Goal: Task Accomplishment & Management: Manage account settings

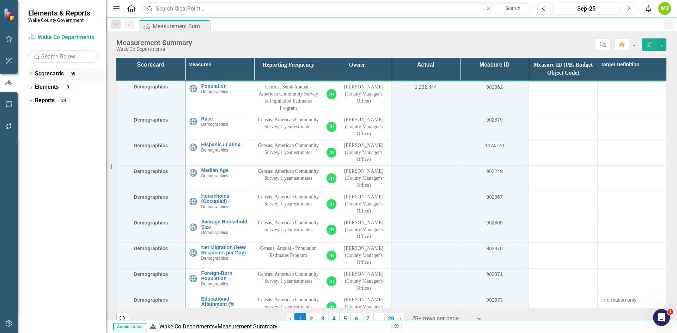
click at [41, 74] on link "Scorecards" at bounding box center [49, 74] width 29 height 8
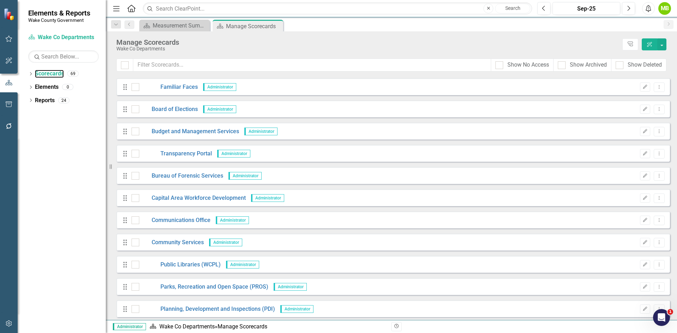
scroll to position [212, 0]
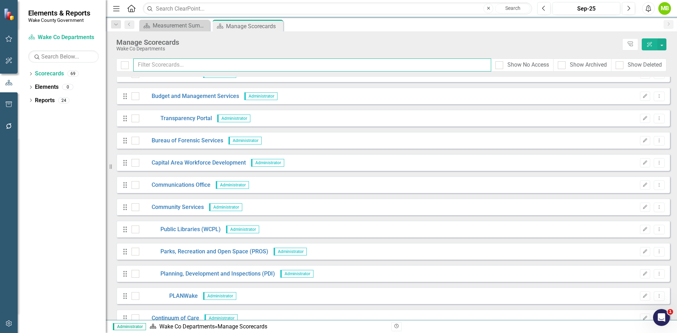
click at [203, 65] on input "text" at bounding box center [312, 65] width 358 height 13
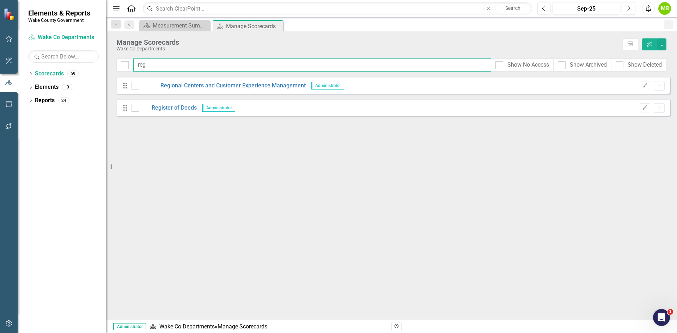
scroll to position [0, 0]
type input "reg"
click at [662, 111] on button "Dropdown Menu" at bounding box center [659, 108] width 11 height 10
click at [646, 131] on link "Copy Duplicate Scorecard" at bounding box center [626, 132] width 78 height 13
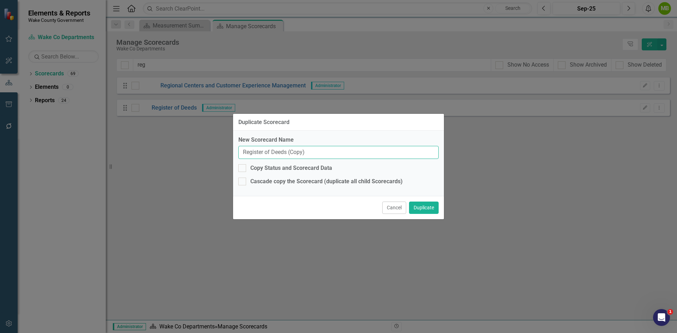
click at [242, 150] on input "Register of Deeds (Copy)" at bounding box center [338, 152] width 200 height 13
click at [335, 156] on input "Pre FY26: Register of Deeds (Copy)" at bounding box center [338, 152] width 200 height 13
type input "Pre FY26: Register of Deeds"
click at [250, 168] on div "Copy Status and Scorecard Data" at bounding box center [338, 168] width 200 height 8
click at [243, 168] on input "Copy Status and Scorecard Data" at bounding box center [240, 166] width 5 height 5
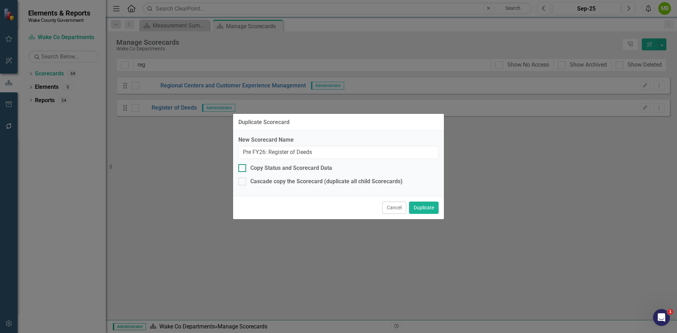
checkbox input "true"
click at [248, 180] on div "Cascade copy the Scorecard (duplicate all child Scorecards)" at bounding box center [338, 182] width 200 height 8
click at [243, 180] on input "Cascade copy the Scorecard (duplicate all child Scorecards)" at bounding box center [240, 180] width 5 height 5
checkbox input "true"
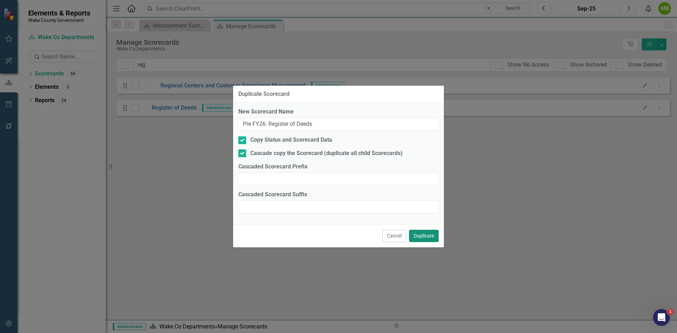
click at [416, 234] on button "Duplicate" at bounding box center [424, 236] width 30 height 12
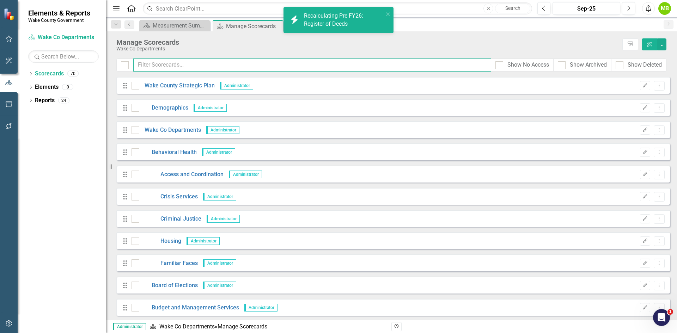
click at [164, 65] on input "text" at bounding box center [312, 65] width 358 height 13
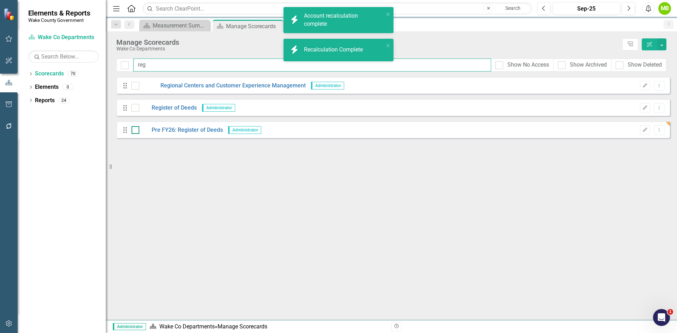
type input "reg"
click at [136, 131] on div at bounding box center [136, 130] width 8 height 8
click at [136, 131] on input "checkbox" at bounding box center [134, 128] width 5 height 5
checkbox input "true"
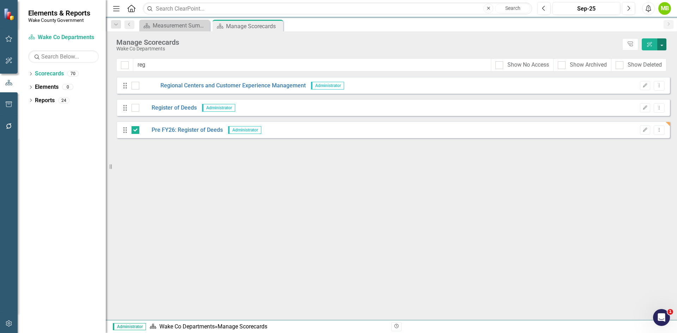
click at [664, 44] on button "button" at bounding box center [661, 44] width 9 height 12
click at [635, 93] on link "Edit Multiple Edit Multiple" at bounding box center [629, 97] width 73 height 13
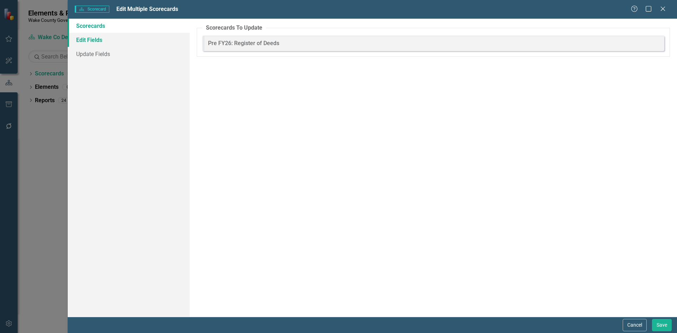
click at [80, 40] on link "Edit Fields" at bounding box center [129, 40] width 122 height 14
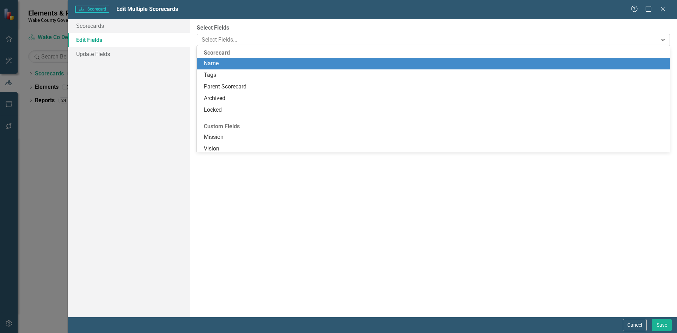
click at [230, 41] on div at bounding box center [428, 40] width 459 height 10
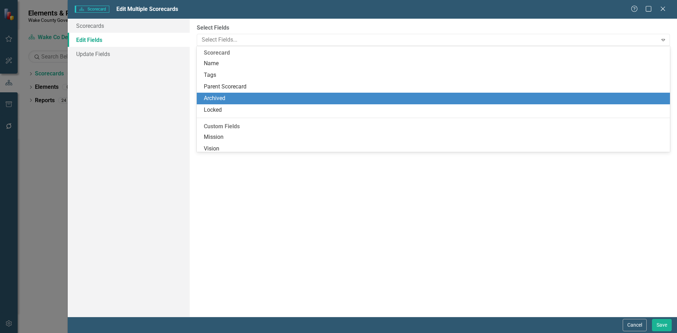
click at [239, 96] on div "Archived" at bounding box center [435, 99] width 462 height 8
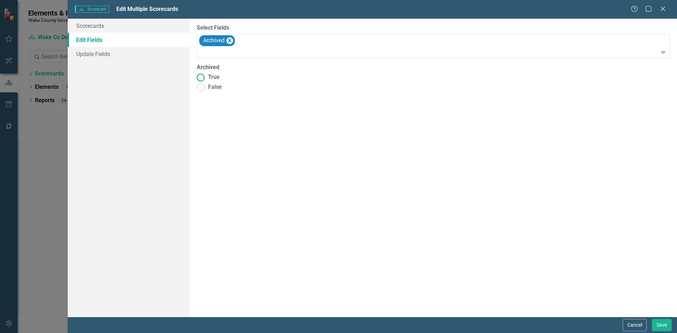
click at [205, 78] on ins at bounding box center [200, 77] width 11 height 11
click at [205, 78] on input "True" at bounding box center [200, 77] width 11 height 11
radio input "true"
click at [664, 327] on button "Save" at bounding box center [662, 325] width 20 height 12
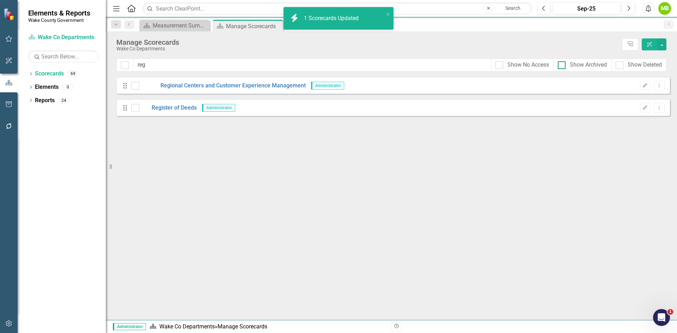
click at [558, 63] on input "Show Archived" at bounding box center [560, 63] width 5 height 5
checkbox input "true"
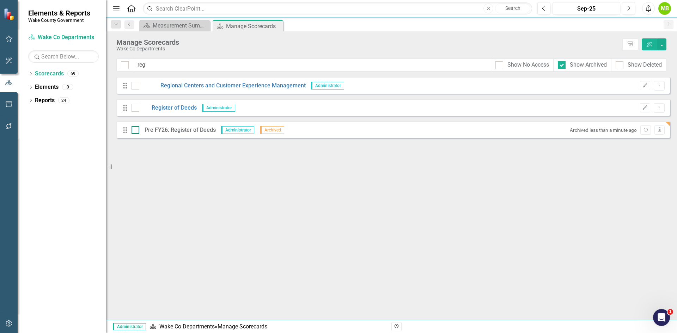
click at [134, 131] on div at bounding box center [136, 130] width 8 height 8
click at [134, 131] on input "checkbox" at bounding box center [134, 128] width 5 height 5
checkbox input "true"
click at [665, 40] on button "button" at bounding box center [661, 44] width 9 height 12
click at [641, 94] on link "Edit Multiple Edit Multiple" at bounding box center [629, 97] width 73 height 13
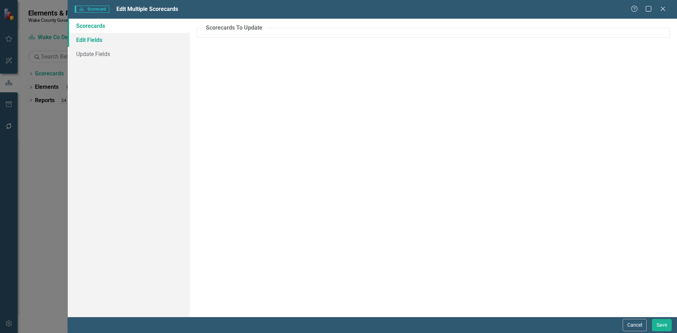
click at [87, 46] on link "Edit Fields" at bounding box center [129, 40] width 122 height 14
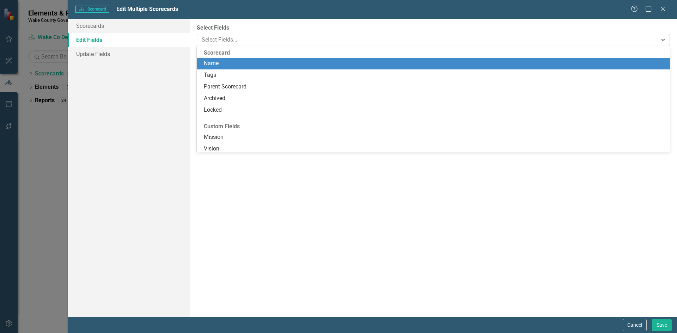
click at [261, 40] on div at bounding box center [428, 40] width 459 height 10
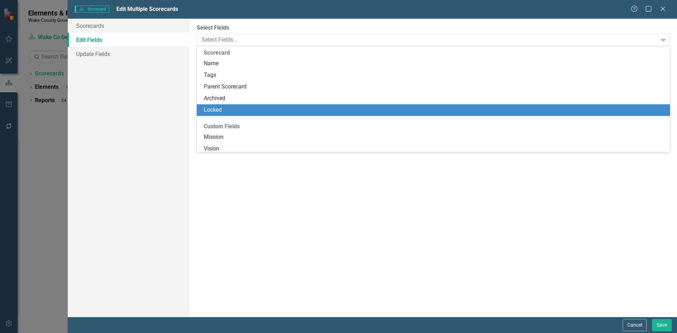
click at [241, 110] on div "Locked" at bounding box center [435, 110] width 462 height 8
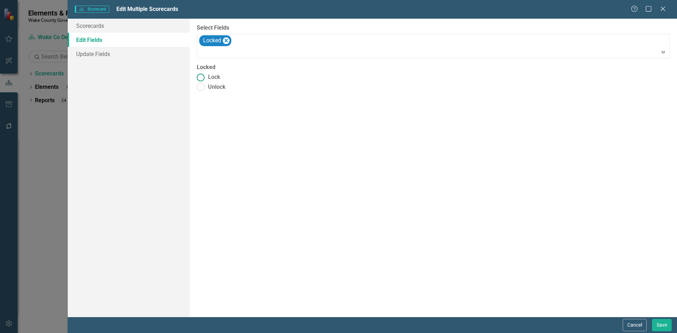
click at [210, 75] on span "Lock" at bounding box center [214, 77] width 12 height 8
click at [206, 75] on input "Lock" at bounding box center [200, 77] width 11 height 11
radio input "true"
click at [662, 329] on button "Save" at bounding box center [662, 325] width 20 height 12
checkbox input "false"
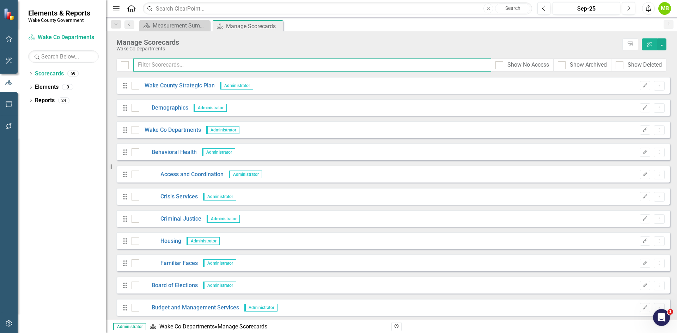
click at [148, 65] on input "text" at bounding box center [312, 65] width 358 height 13
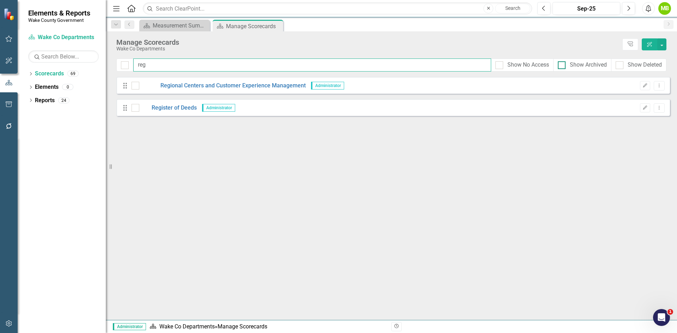
type input "reg"
click at [584, 67] on div "Show Archived" at bounding box center [588, 65] width 37 height 8
click at [563, 66] on input "Show Archived" at bounding box center [560, 63] width 5 height 5
checkbox input "true"
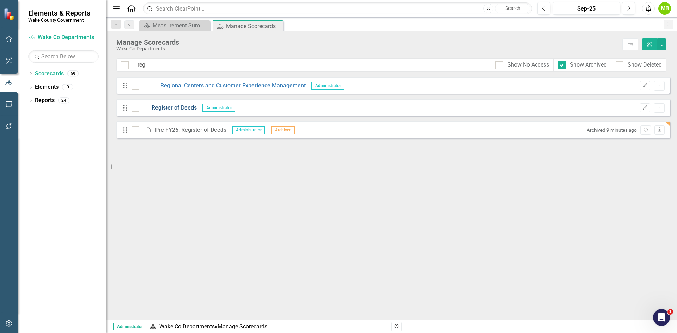
click at [163, 104] on link "Register of Deeds" at bounding box center [167, 108] width 57 height 8
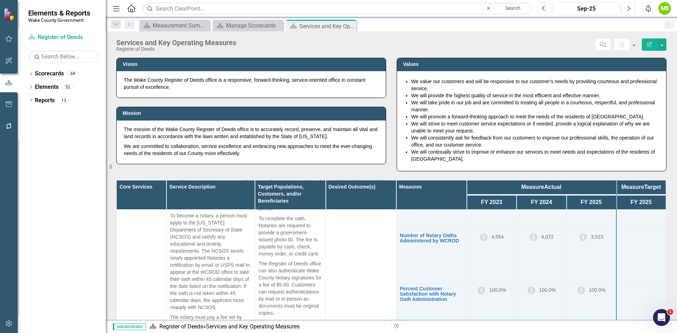
scroll to position [71, 0]
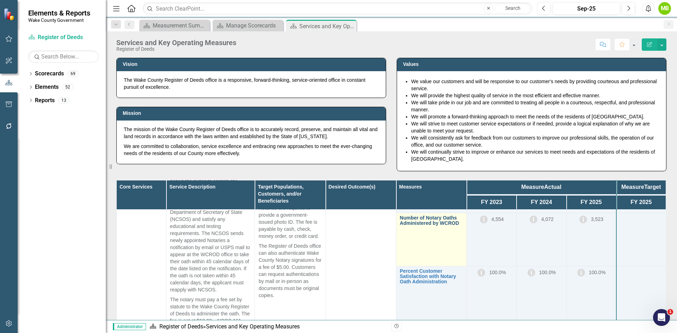
click at [408, 219] on link "Number of Notary Oaths Administered by WCROD" at bounding box center [431, 221] width 63 height 11
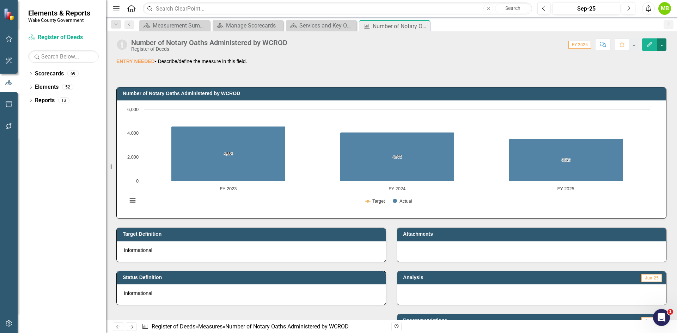
click at [661, 49] on button "button" at bounding box center [661, 44] width 9 height 12
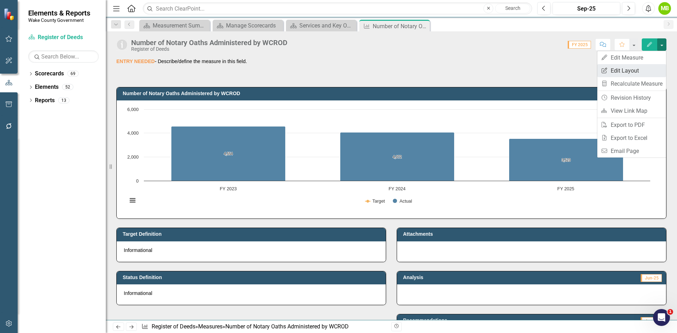
click at [637, 69] on link "Edit Report Edit Layout" at bounding box center [632, 70] width 69 height 13
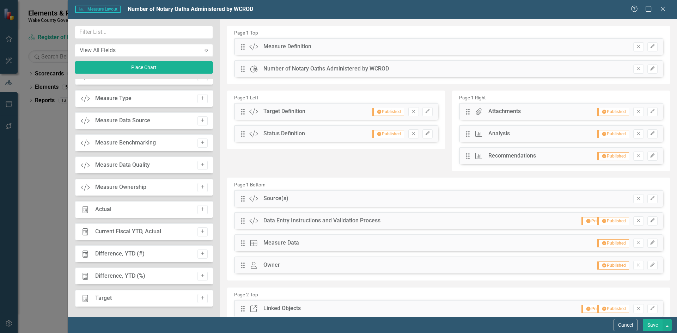
scroll to position [613, 0]
click at [626, 323] on button "Cancel" at bounding box center [626, 325] width 24 height 12
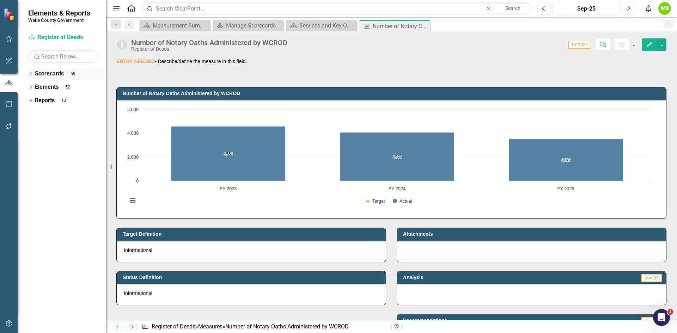
click at [30, 72] on div "Dropdown" at bounding box center [30, 75] width 5 height 6
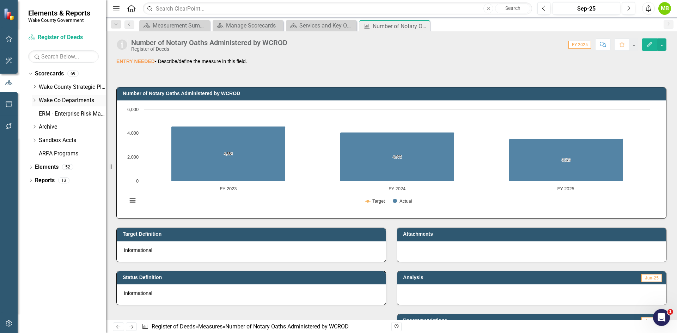
click at [34, 98] on icon "Dropdown" at bounding box center [34, 100] width 5 height 4
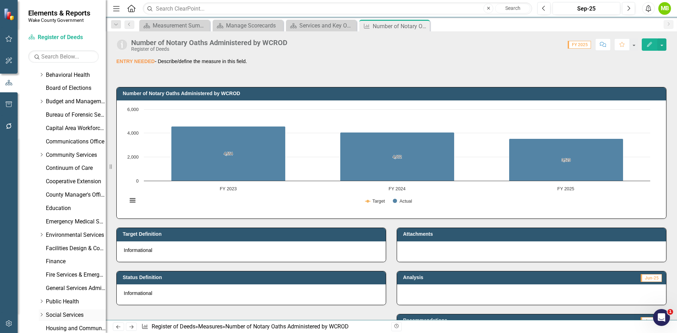
scroll to position [202, 0]
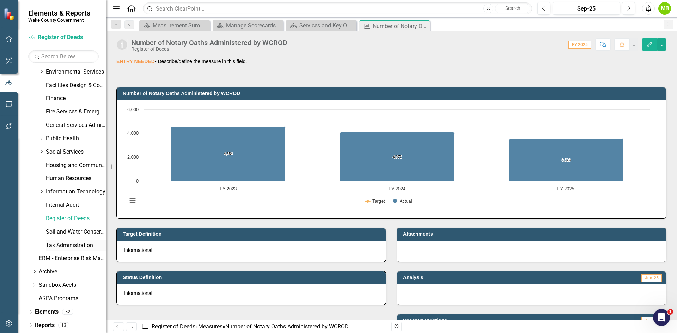
click at [60, 245] on link "Tax Administration" at bounding box center [76, 246] width 60 height 8
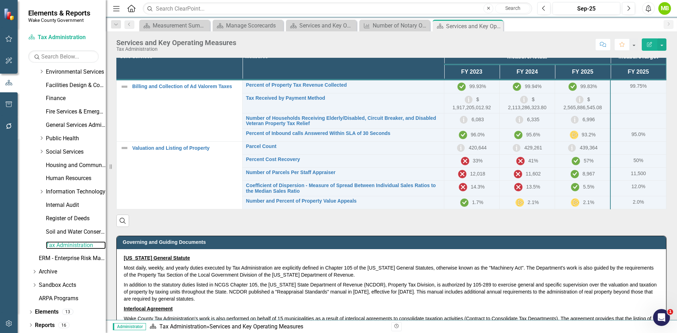
scroll to position [165, 0]
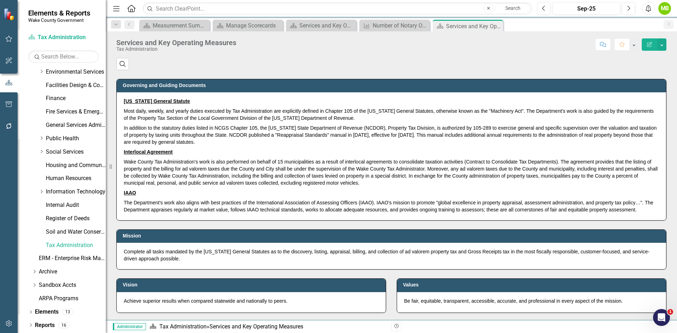
click at [389, 223] on div "Mission Complete all tasks mandated by the [US_STATE] General Statutes as to th…" at bounding box center [391, 245] width 561 height 49
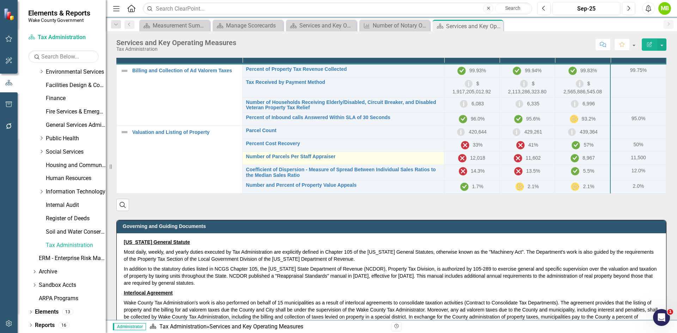
scroll to position [0, 0]
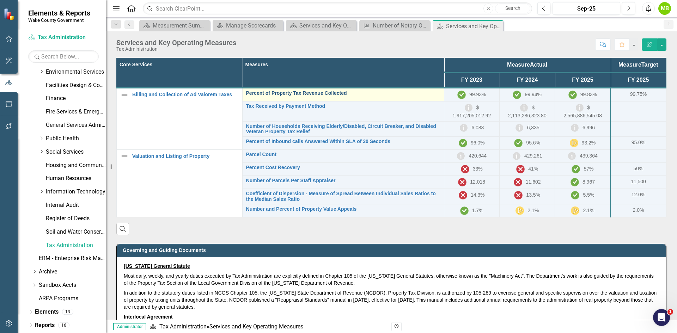
click at [307, 94] on link "Percent of Property Tax Revenue Collected" at bounding box center [343, 93] width 194 height 5
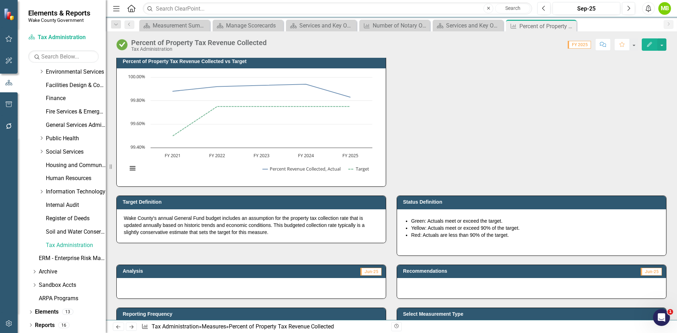
scroll to position [141, 0]
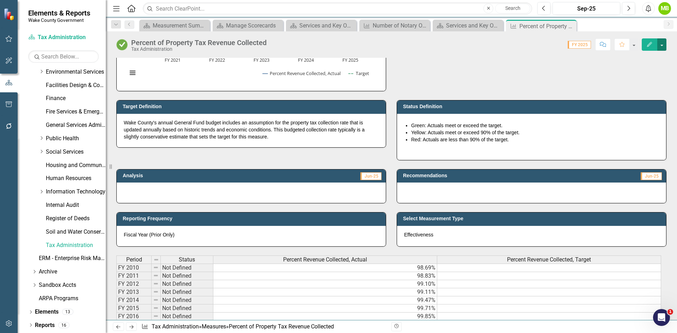
click at [663, 43] on button "button" at bounding box center [661, 44] width 9 height 12
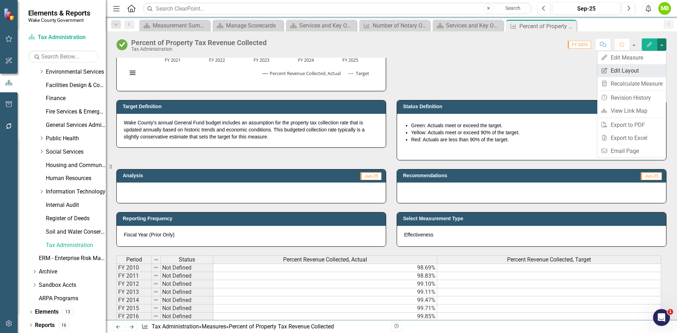
click at [654, 68] on link "Edit Report Edit Layout" at bounding box center [632, 70] width 69 height 13
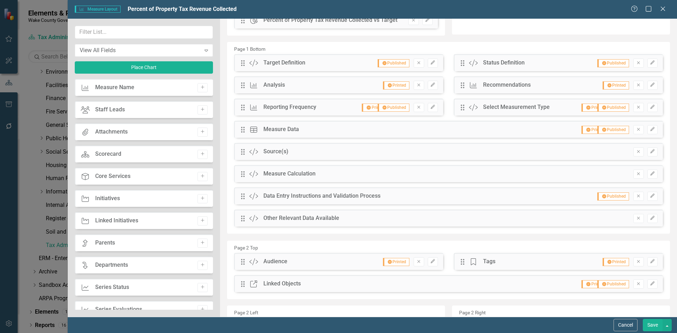
scroll to position [71, 0]
click at [20, 206] on div "Measure Measure Layout Percent of Property Tax Revenue Collected Help Maximize …" at bounding box center [338, 166] width 677 height 333
click at [630, 326] on button "Cancel" at bounding box center [626, 325] width 24 height 12
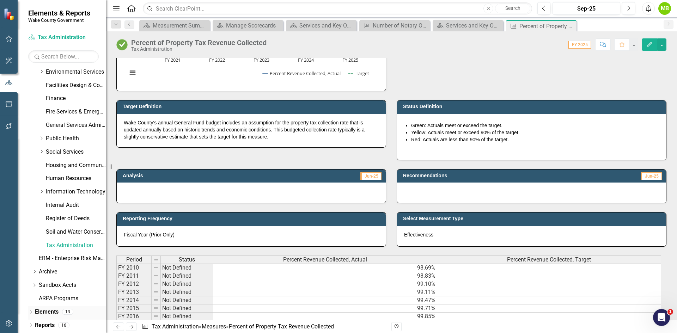
click at [30, 314] on icon "Dropdown" at bounding box center [30, 313] width 5 height 4
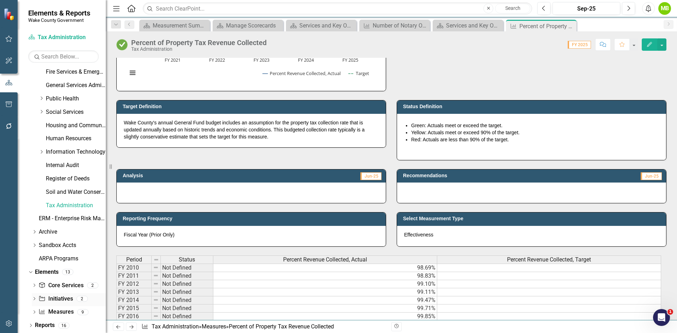
click at [32, 299] on icon "Dropdown" at bounding box center [34, 300] width 5 height 4
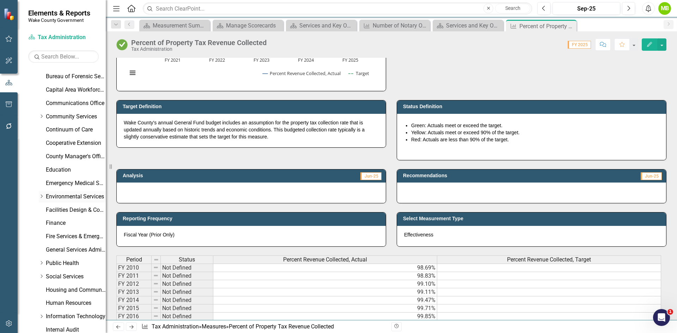
scroll to position [20, 0]
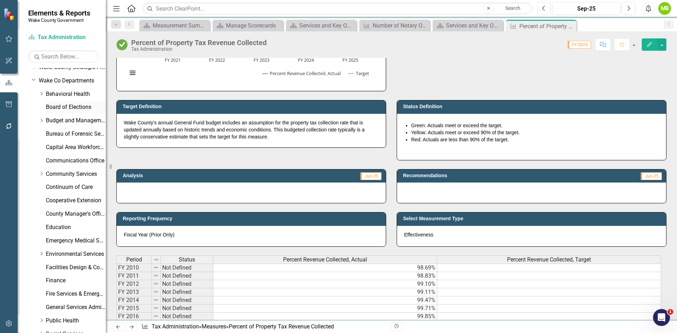
click at [57, 108] on link "Board of Elections" at bounding box center [76, 107] width 60 height 8
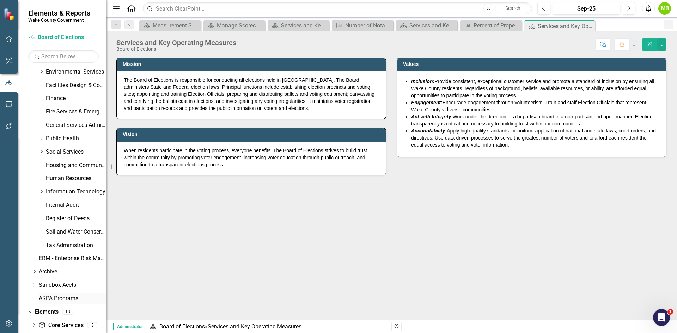
scroll to position [242, 0]
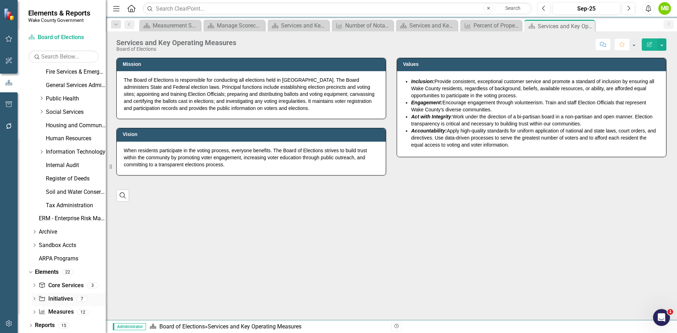
click at [35, 299] on icon at bounding box center [35, 298] width 2 height 3
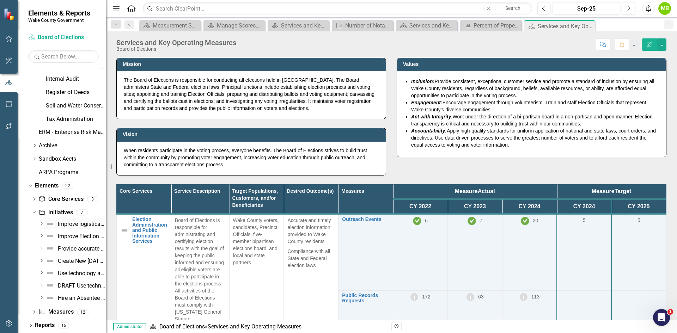
click at [67, 223] on div "Improve logistical processes to enhance the voter experience." at bounding box center [82, 224] width 48 height 6
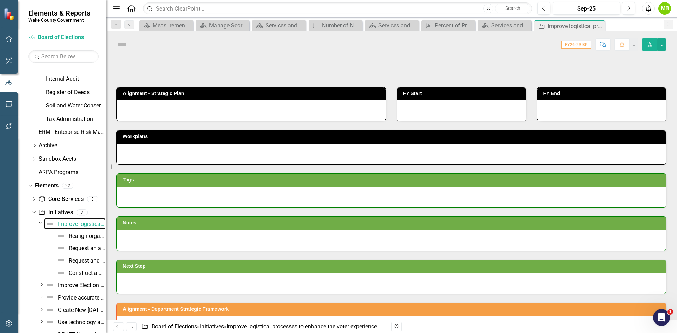
scroll to position [225, 0]
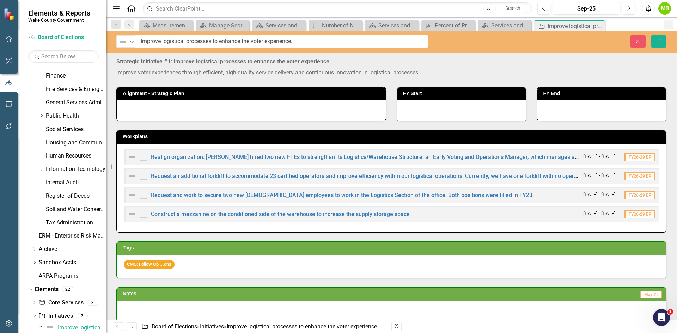
drag, startPoint x: 328, startPoint y: 41, endPoint x: 168, endPoint y: 44, distance: 159.5
drag, startPoint x: 320, startPoint y: 41, endPoint x: 103, endPoint y: 43, distance: 216.9
click at [103, 43] on div "Elements & Reports Wake County Government Scorecard Board of Elections Search D…" at bounding box center [338, 166] width 677 height 333
click at [641, 41] on icon "Close" at bounding box center [638, 41] width 6 height 5
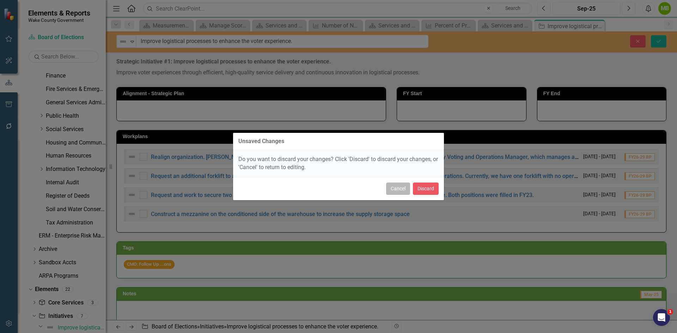
click at [400, 188] on button "Cancel" at bounding box center [398, 189] width 24 height 12
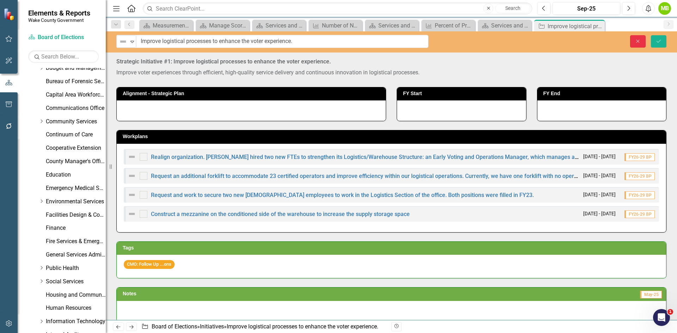
scroll to position [60, 0]
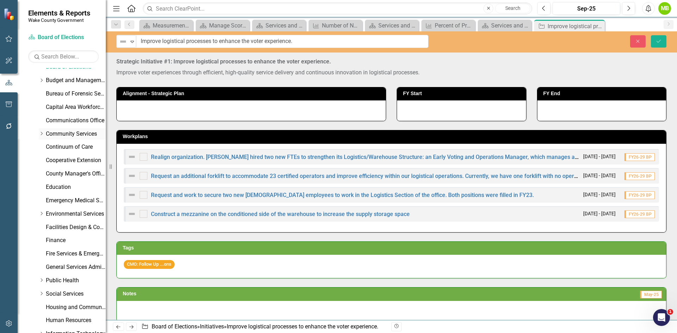
click at [40, 135] on icon "Dropdown" at bounding box center [41, 134] width 5 height 4
click at [76, 172] on link "Planning, Development and Inspections (PDI)" at bounding box center [79, 174] width 53 height 8
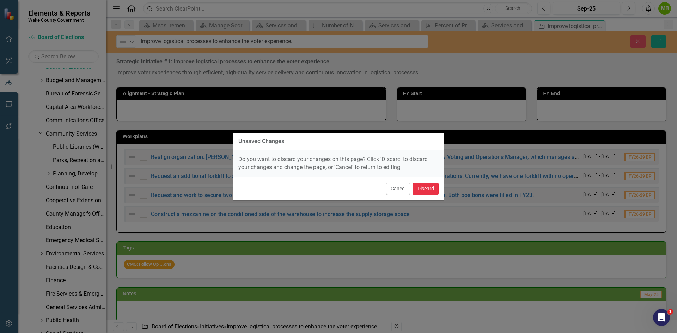
click at [424, 190] on button "Discard" at bounding box center [426, 189] width 26 height 12
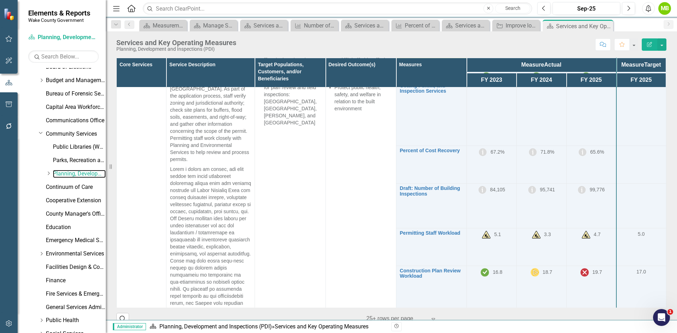
scroll to position [459, 0]
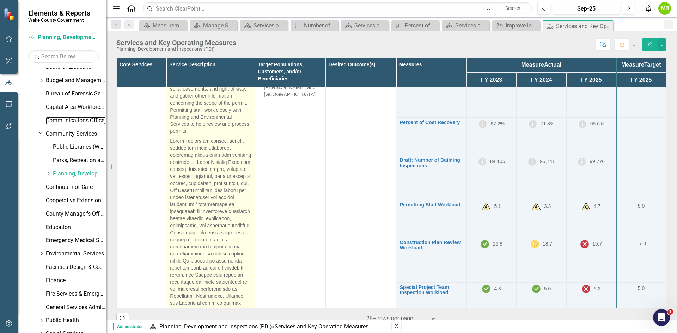
drag, startPoint x: 66, startPoint y: 118, endPoint x: 208, endPoint y: 152, distance: 146.1
click at [66, 118] on link "Communications Office" at bounding box center [76, 121] width 60 height 8
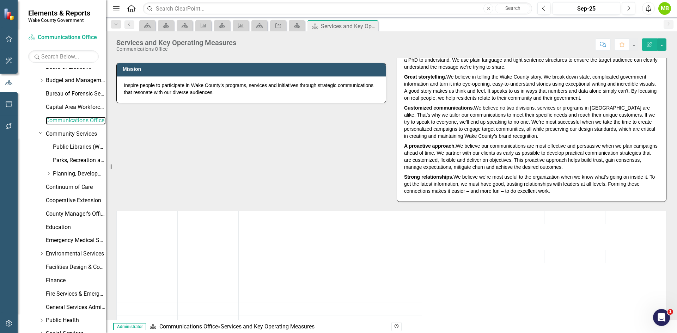
scroll to position [71, 0]
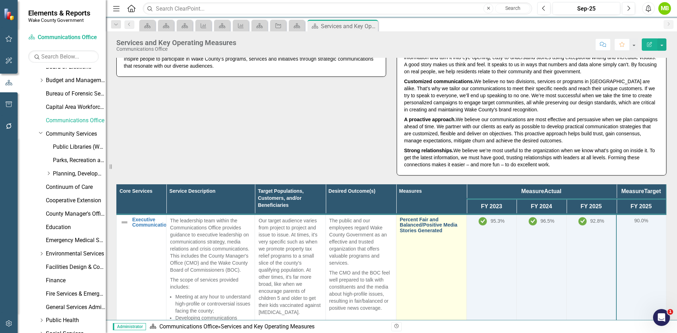
click at [412, 227] on link "Percent Fair and Balanced/Positive Media Stories Generated" at bounding box center [431, 225] width 63 height 16
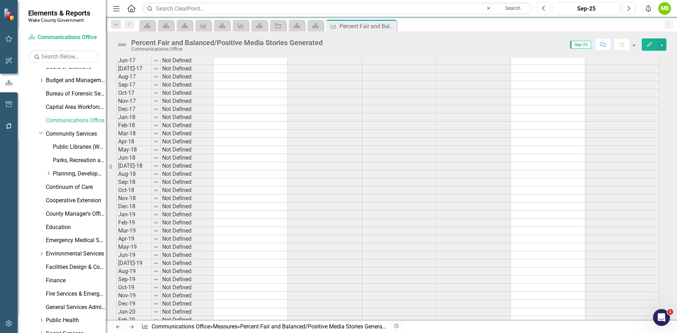
scroll to position [423, 0]
click at [62, 201] on link "Cooperative Extension" at bounding box center [76, 201] width 60 height 8
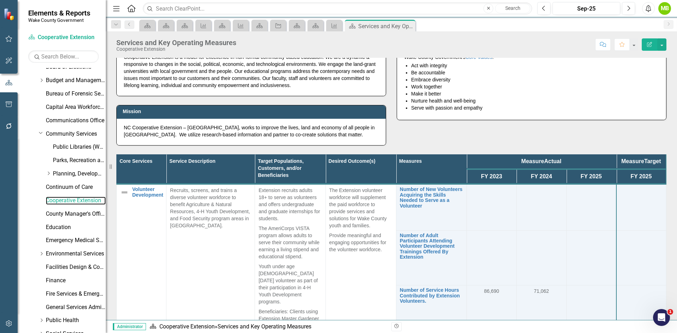
scroll to position [35, 0]
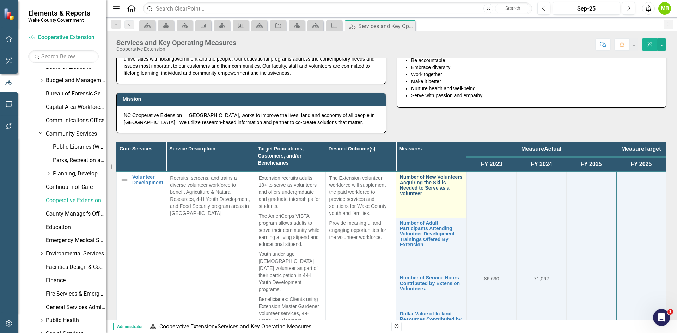
click at [424, 186] on link "Number of New Volunteers Acquiring the Skills Needed to Serve as a Volunteer" at bounding box center [431, 186] width 63 height 22
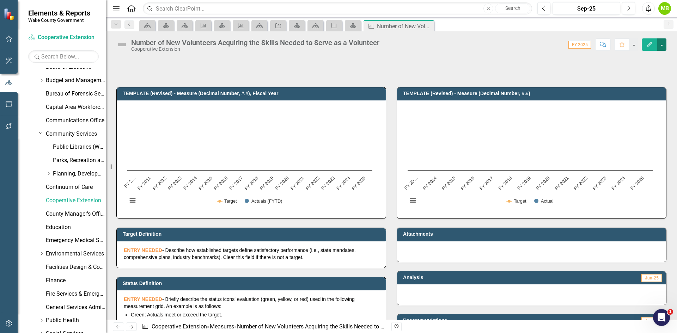
click at [663, 44] on button "button" at bounding box center [661, 44] width 9 height 12
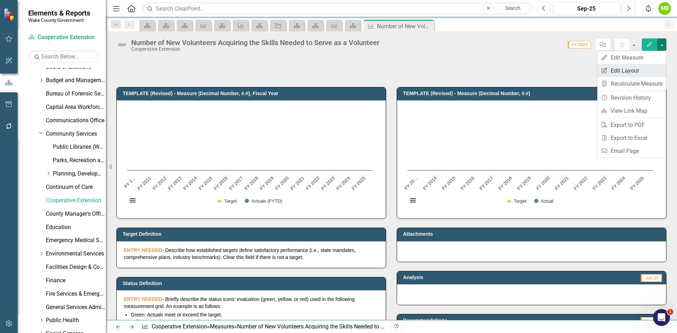
click at [644, 68] on link "Edit Report Edit Layout" at bounding box center [632, 70] width 69 height 13
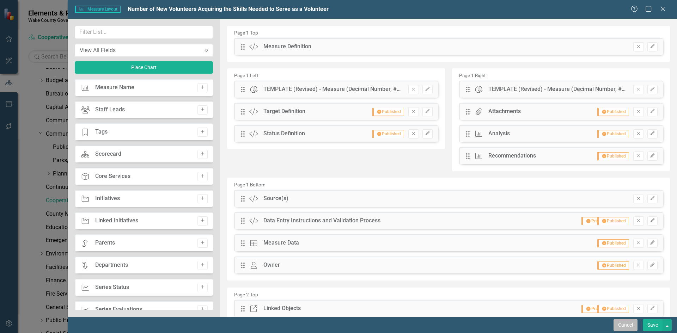
click at [622, 328] on button "Cancel" at bounding box center [626, 325] width 24 height 12
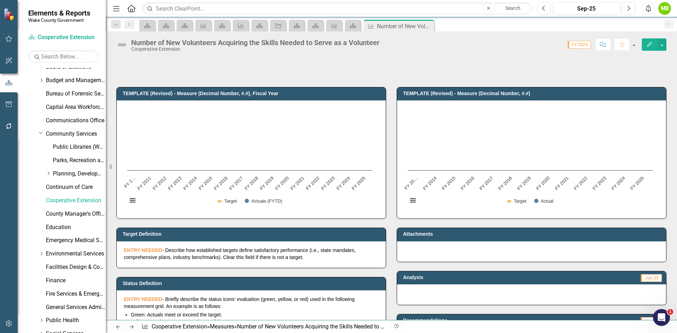
click at [205, 253] on p "ENTRY NEEDED - Describe how established targets define satisfactory performance…" at bounding box center [251, 254] width 255 height 14
click at [204, 253] on p "ENTRY NEEDED - Describe how established targets define satisfactory performance…" at bounding box center [251, 254] width 255 height 14
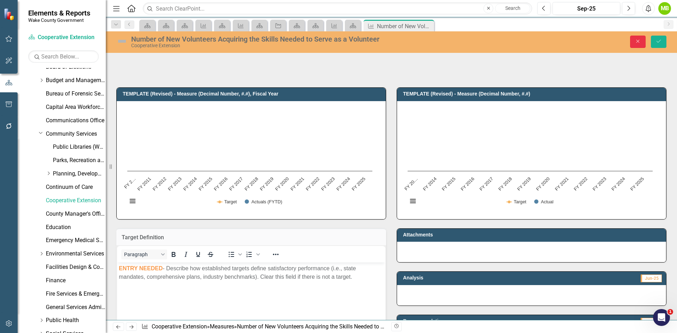
click at [636, 44] on icon "Close" at bounding box center [638, 41] width 6 height 5
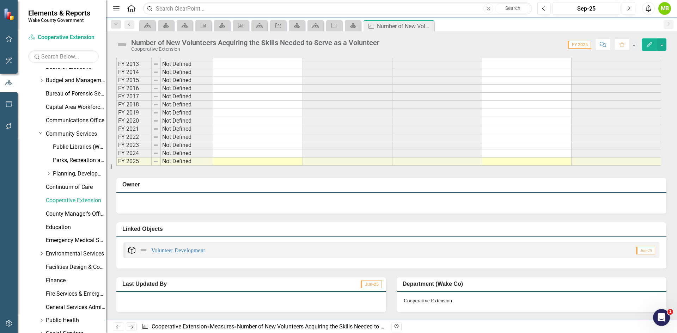
scroll to position [437, 0]
click at [663, 42] on button "button" at bounding box center [661, 44] width 9 height 12
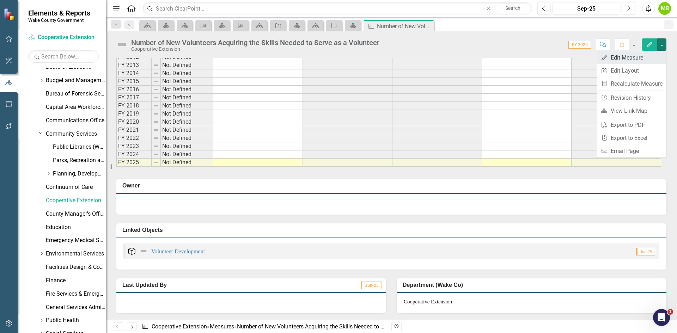
click at [653, 55] on link "Edit Edit Measure" at bounding box center [632, 57] width 69 height 13
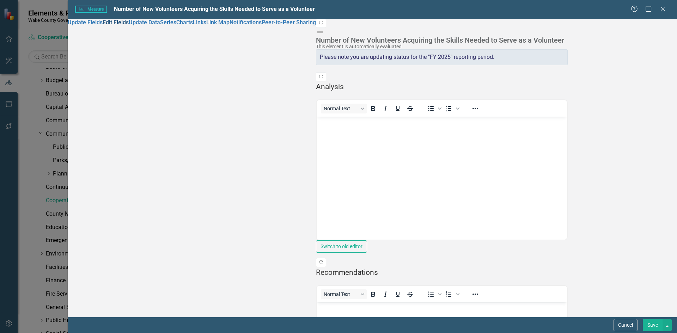
scroll to position [0, 0]
click at [124, 26] on link "Edit Fields" at bounding box center [116, 22] width 26 height 7
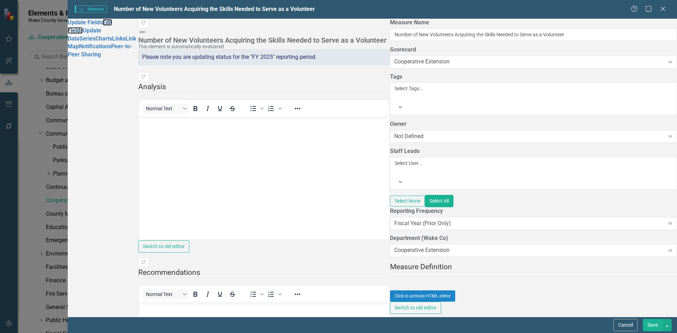
scroll to position [1753, 0]
click at [624, 329] on button "Cancel" at bounding box center [626, 325] width 24 height 12
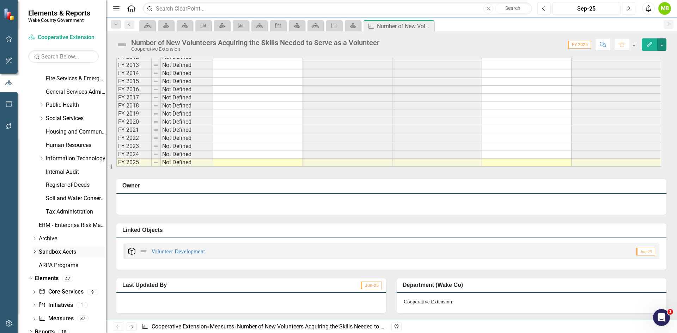
scroll to position [282, 0]
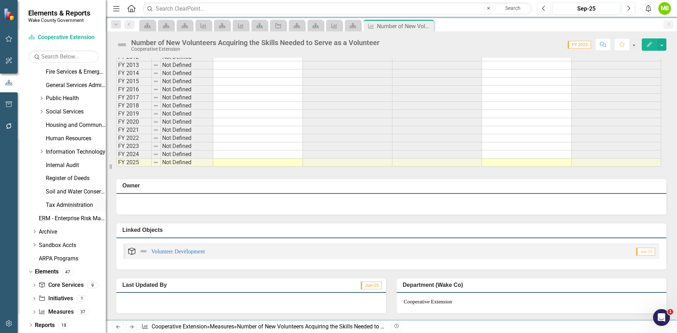
click at [59, 204] on link "Tax Administration" at bounding box center [76, 205] width 60 height 8
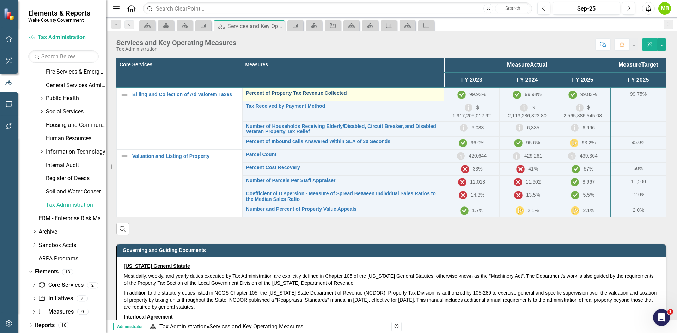
click at [325, 93] on link "Percent of Property Tax Revenue Collected" at bounding box center [343, 93] width 194 height 5
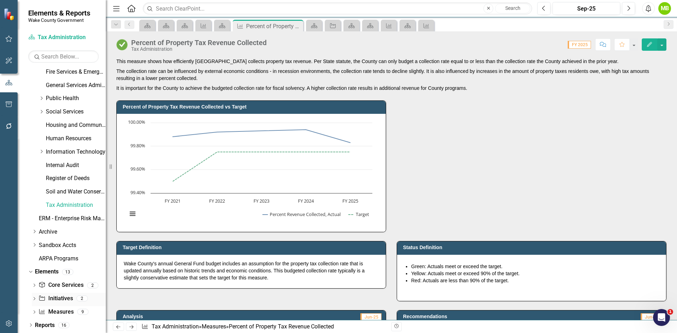
click at [50, 298] on link "Initiative Initiatives" at bounding box center [55, 299] width 34 height 8
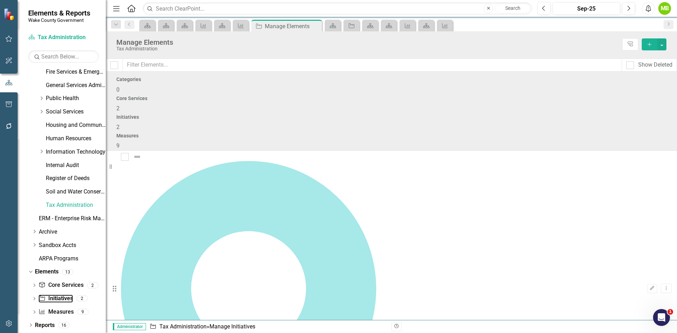
checkbox input "false"
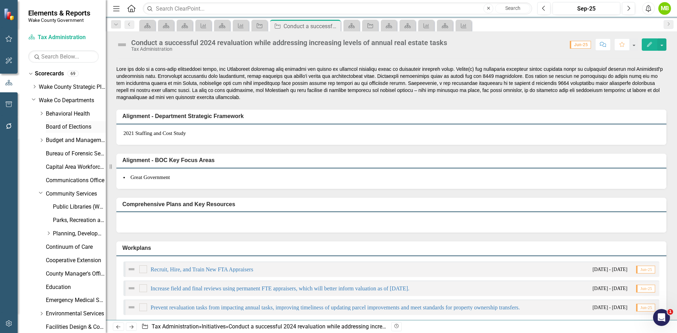
click at [65, 126] on link "Board of Elections" at bounding box center [76, 127] width 60 height 8
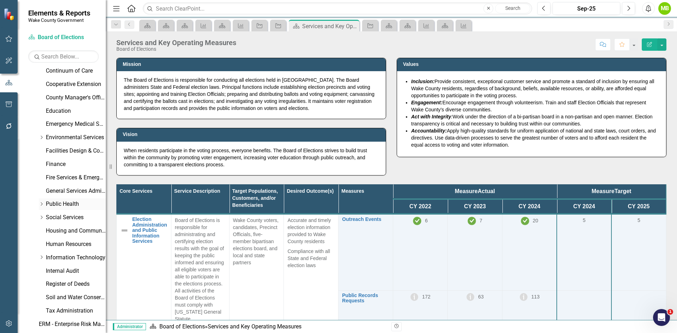
scroll to position [282, 0]
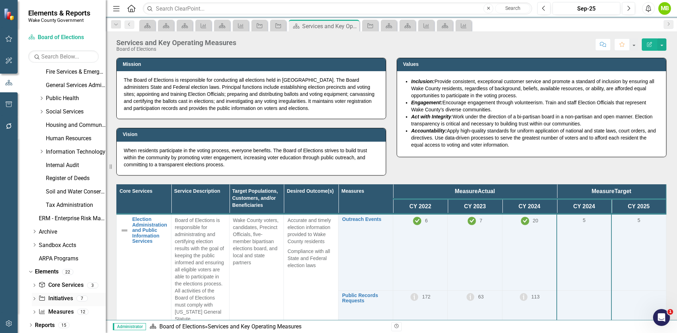
click at [60, 302] on link "Initiative Initiatives" at bounding box center [55, 299] width 34 height 8
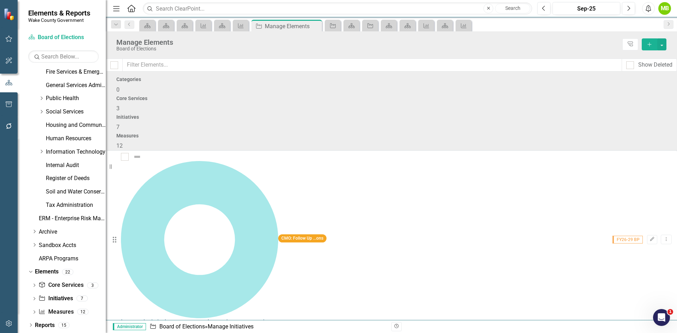
click at [238, 319] on link "Improve logistical processes to enhance the voter experience." at bounding box center [199, 322] width 157 height 7
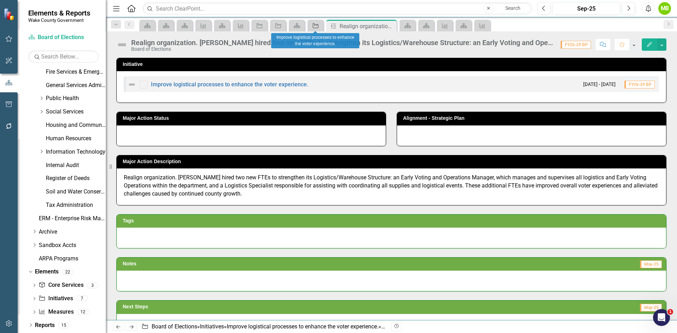
click at [317, 25] on icon "Initiative" at bounding box center [315, 26] width 7 height 6
